Goal: Task Accomplishment & Management: Manage account settings

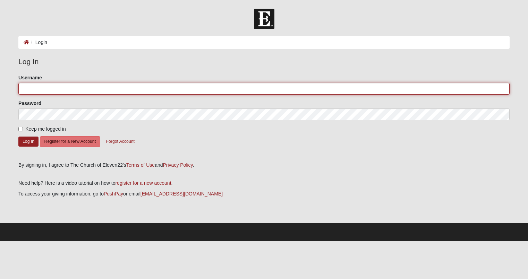
click at [277, 92] on input "Username" at bounding box center [263, 89] width 491 height 12
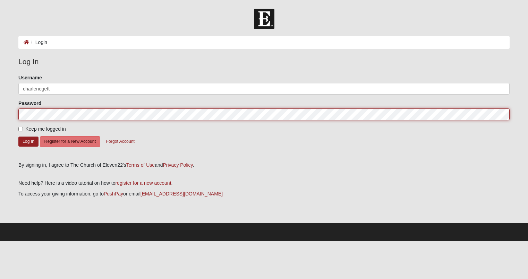
click at [18, 137] on button "Log In" at bounding box center [28, 142] width 20 height 10
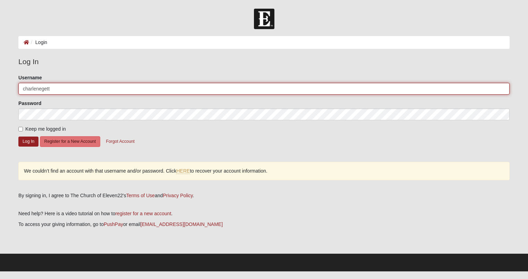
click at [80, 92] on input "charlenegett" at bounding box center [263, 89] width 491 height 12
type input "[EMAIL_ADDRESS][DOMAIN_NAME]"
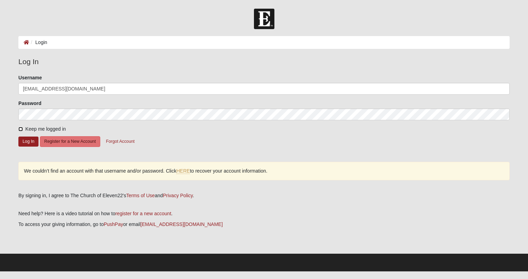
click at [19, 128] on input "Keep me logged in" at bounding box center [20, 129] width 5 height 5
checkbox input "true"
click at [26, 142] on button "Log In" at bounding box center [28, 142] width 20 height 10
click at [26, 144] on button "Log In" at bounding box center [28, 142] width 20 height 10
click at [183, 170] on link "HERE" at bounding box center [183, 171] width 14 height 6
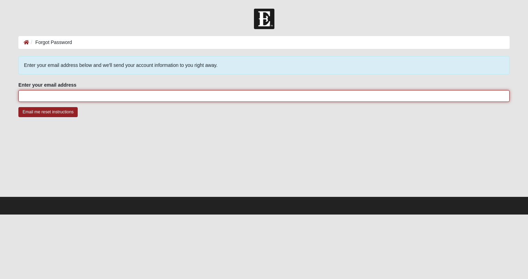
click at [85, 97] on input "Enter your email address" at bounding box center [263, 96] width 491 height 12
type input "[EMAIL_ADDRESS][DOMAIN_NAME]"
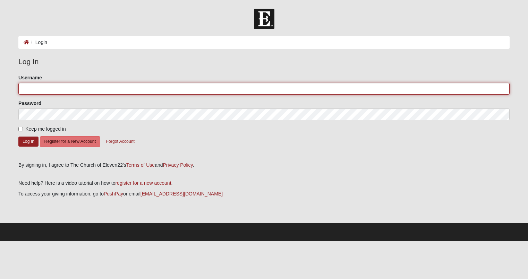
click at [45, 89] on input "Username" at bounding box center [263, 89] width 491 height 12
type input "[EMAIL_ADDRESS][DOMAIN_NAME]"
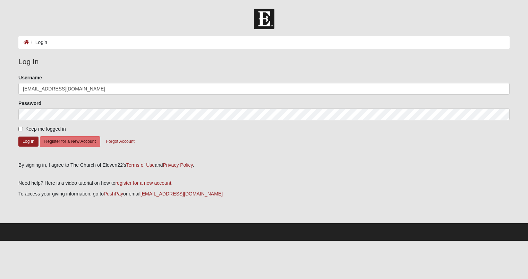
click at [23, 128] on label "Keep me logged in" at bounding box center [42, 129] width 48 height 7
click at [23, 128] on input "Keep me logged in" at bounding box center [20, 129] width 5 height 5
checkbox input "true"
click at [28, 139] on button "Log In" at bounding box center [28, 142] width 20 height 10
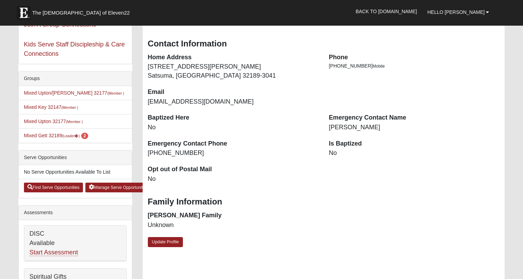
scroll to position [139, 0]
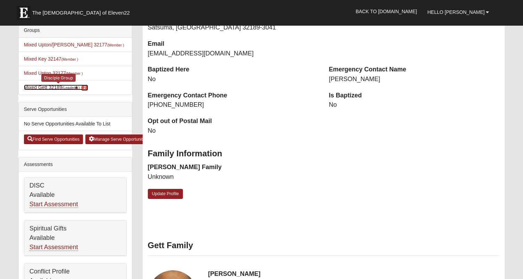
click at [59, 88] on link "Mixed Gett 32189 (Leader ) 2" at bounding box center [56, 88] width 65 height 6
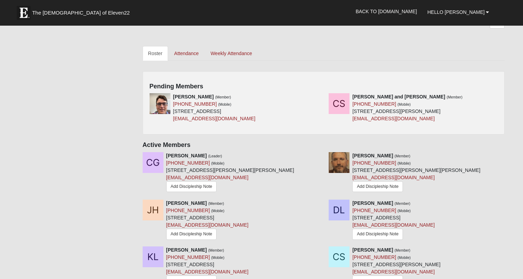
scroll to position [278, 0]
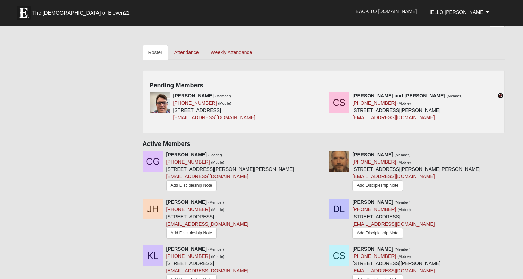
click at [499, 97] on icon at bounding box center [500, 95] width 5 height 5
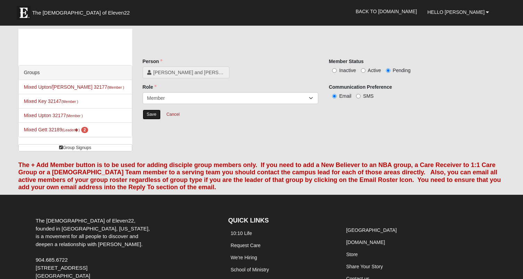
click at [151, 115] on input "Save" at bounding box center [152, 115] width 18 height 10
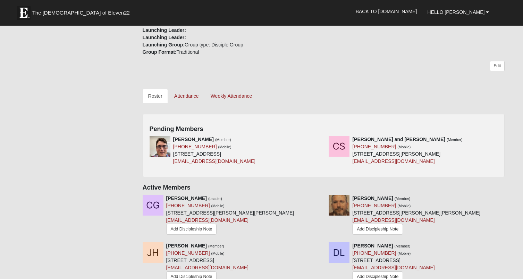
scroll to position [243, 0]
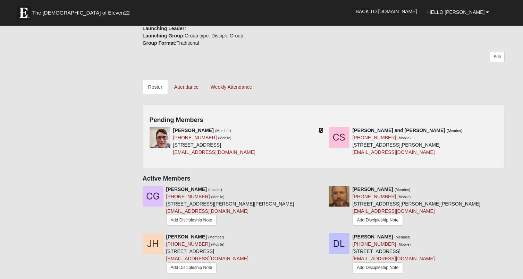
click at [322, 130] on icon at bounding box center [320, 130] width 5 height 5
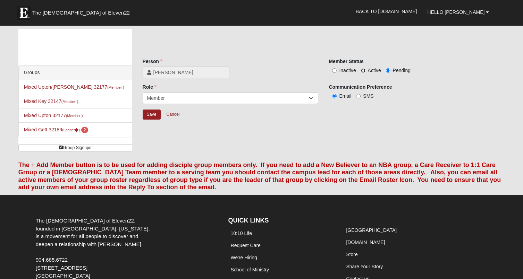
click at [362, 71] on input "Active" at bounding box center [363, 70] width 5 height 5
radio input "true"
click at [152, 116] on input "Save" at bounding box center [152, 115] width 18 height 10
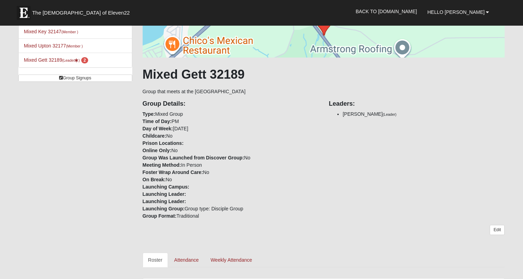
scroll to position [104, 0]
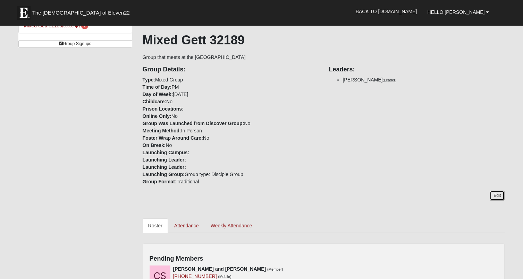
click at [497, 196] on link "Edit" at bounding box center [496, 196] width 15 height 10
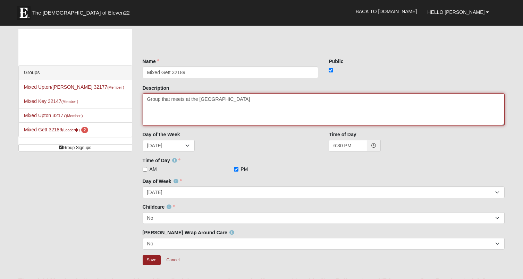
click at [271, 104] on textarea "Group that meets at the [GEOGRAPHIC_DATA]" at bounding box center [324, 109] width 362 height 33
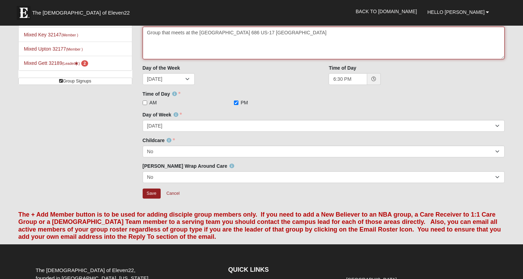
scroll to position [69, 0]
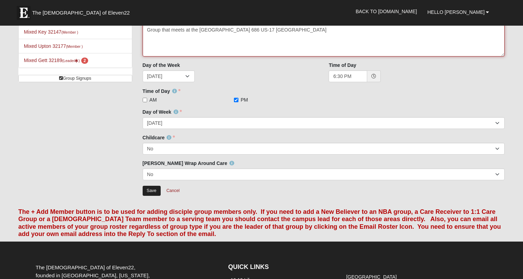
type textarea "Group that meets at the [GEOGRAPHIC_DATA] 686 US-17 [GEOGRAPHIC_DATA]"
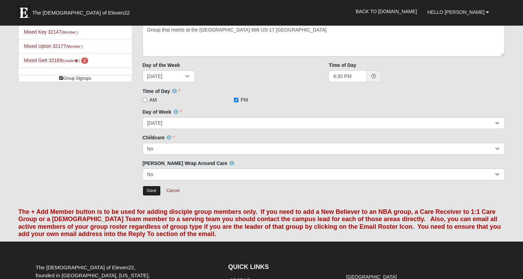
click at [154, 189] on input "Save" at bounding box center [152, 191] width 18 height 10
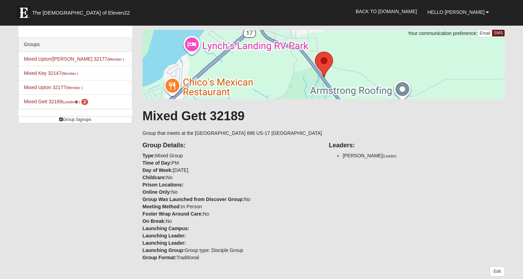
scroll to position [0, 0]
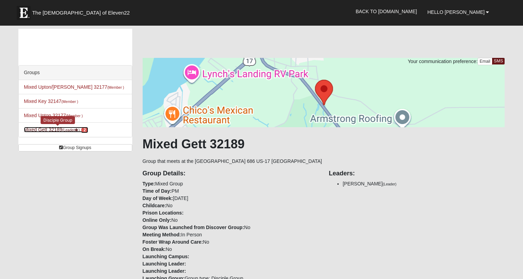
click at [39, 128] on link "Mixed Gett 32189 (Leader ) 2" at bounding box center [56, 130] width 65 height 6
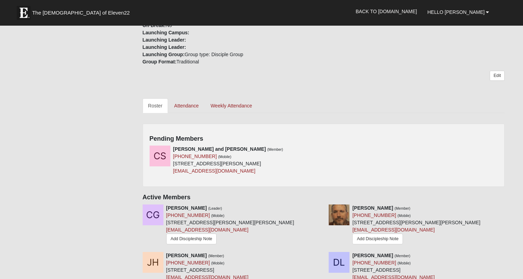
scroll to position [243, 0]
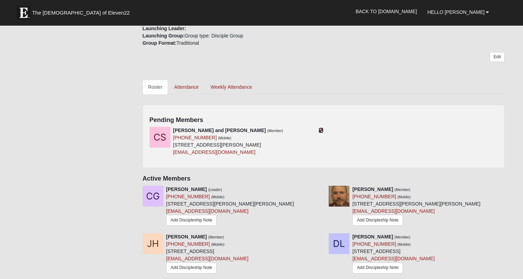
click at [320, 131] on icon at bounding box center [320, 130] width 5 height 5
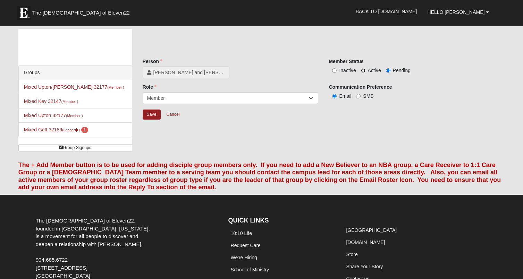
click at [365, 70] on input "Active" at bounding box center [363, 70] width 5 height 5
radio input "true"
click at [154, 113] on input "Save" at bounding box center [152, 115] width 18 height 10
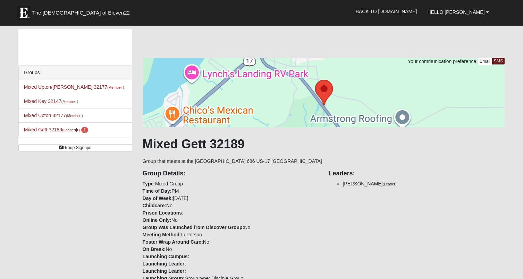
click at [325, 92] on div at bounding box center [324, 92] width 362 height 69
click at [324, 89] on div at bounding box center [324, 92] width 362 height 69
drag, startPoint x: 324, startPoint y: 89, endPoint x: 224, endPoint y: 104, distance: 100.8
click at [224, 104] on div at bounding box center [324, 92] width 362 height 69
click at [251, 100] on div at bounding box center [324, 92] width 362 height 69
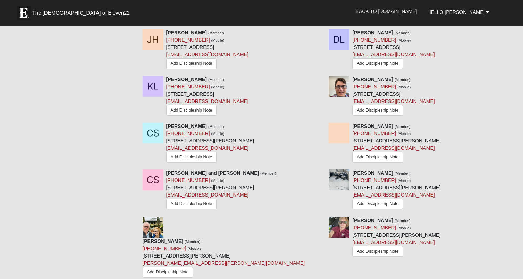
scroll to position [382, 0]
